Goal: Communication & Community: Answer question/provide support

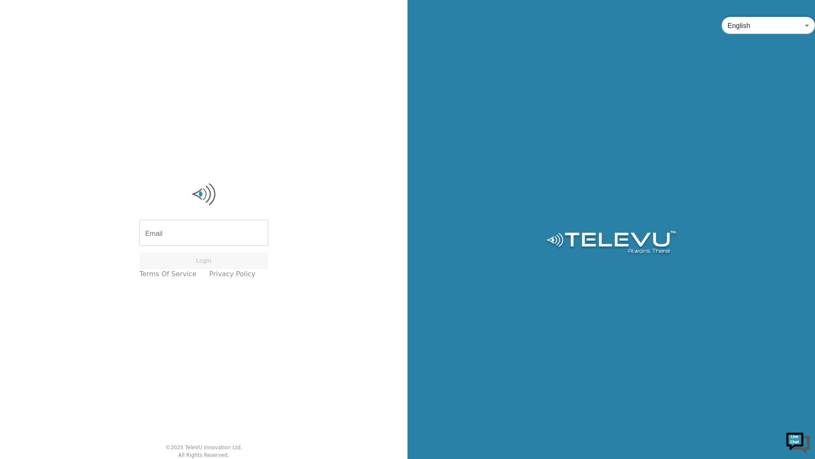
click at [198, 236] on input "Email" at bounding box center [203, 234] width 129 height 24
type input "station+ascend2@televu.ca"
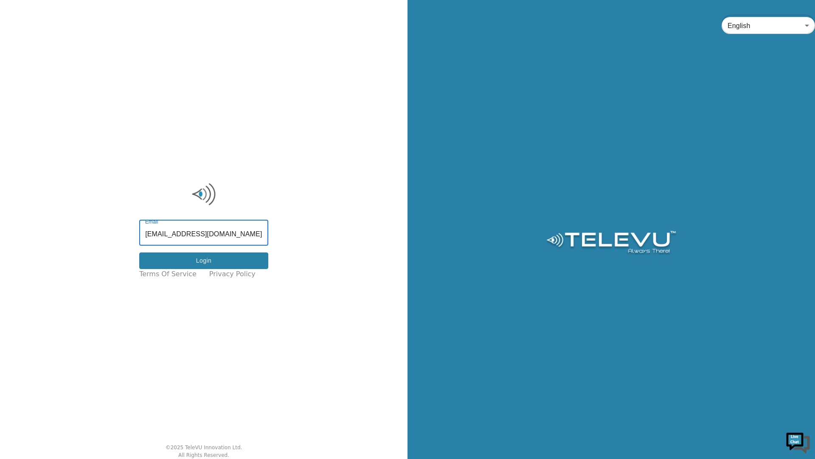
click at [202, 266] on button "Login" at bounding box center [203, 260] width 129 height 17
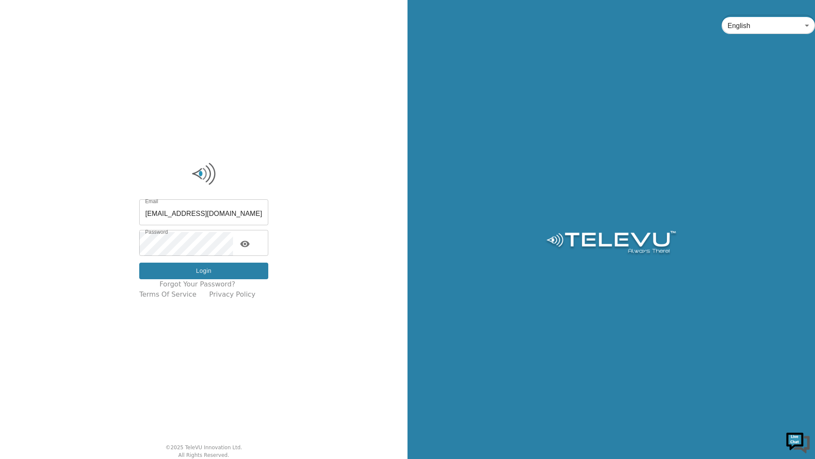
click at [203, 270] on button "Login" at bounding box center [203, 270] width 129 height 17
click at [212, 272] on button "Login" at bounding box center [203, 270] width 129 height 17
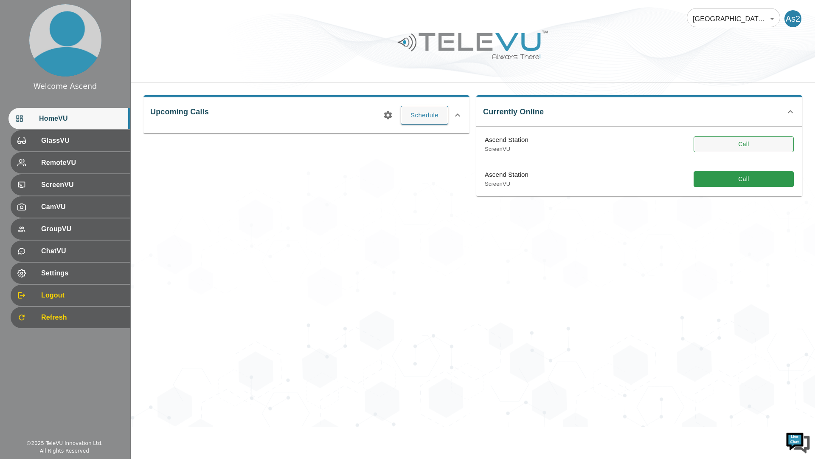
click at [776, 145] on button "Call" at bounding box center [744, 144] width 100 height 16
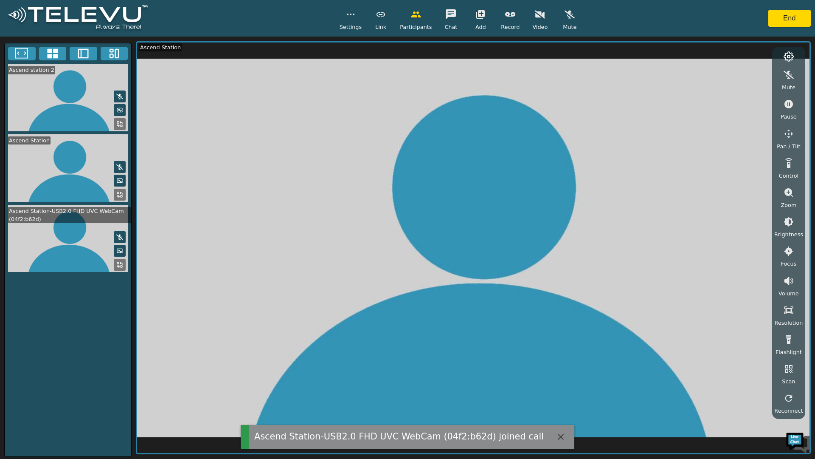
click at [58, 48] on icon at bounding box center [52, 53] width 13 height 13
